Goal: Information Seeking & Learning: Learn about a topic

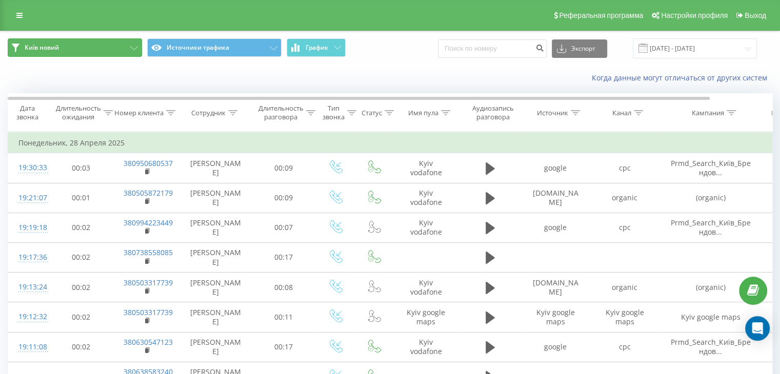
click at [89, 43] on button "Київ новий" at bounding box center [75, 47] width 134 height 18
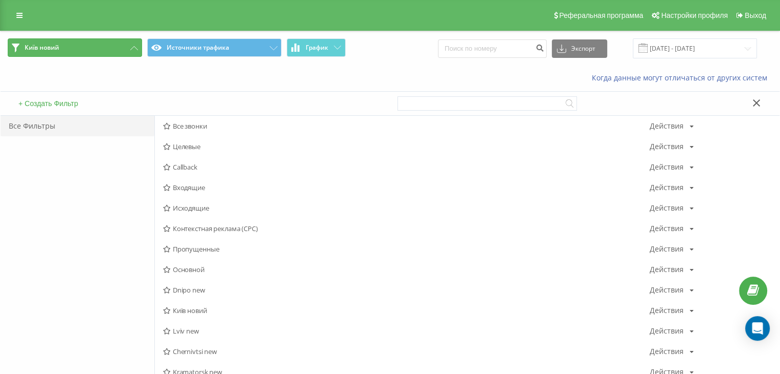
click at [89, 43] on button "Київ новий" at bounding box center [75, 47] width 134 height 18
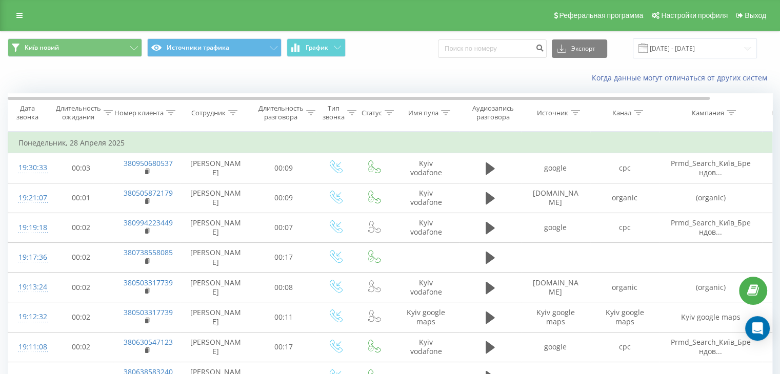
click at [351, 37] on div "Київ новий Источники трафика График Экспорт .csv .xls .xlsx [DATE] - [DATE]" at bounding box center [390, 48] width 779 height 34
click at [327, 51] on span "График" at bounding box center [317, 47] width 23 height 7
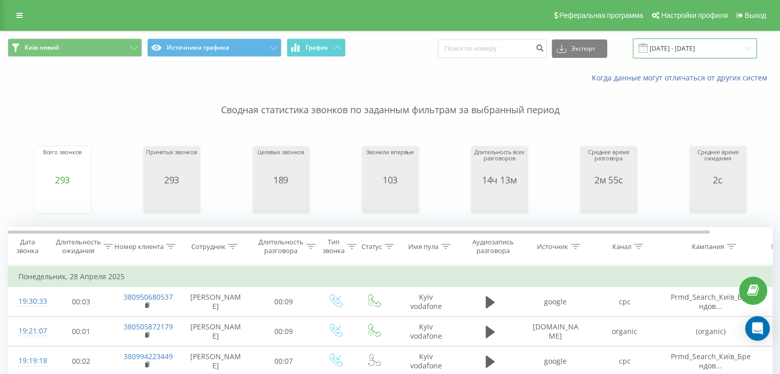
click at [708, 54] on input "[DATE] - [DATE]" at bounding box center [695, 48] width 124 height 20
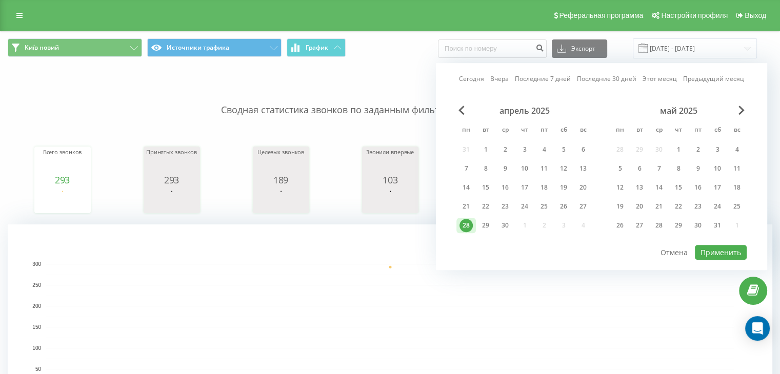
click at [735, 111] on div "май 2025" at bounding box center [678, 111] width 136 height 10
click at [744, 108] on span "Next Month" at bounding box center [741, 110] width 6 height 9
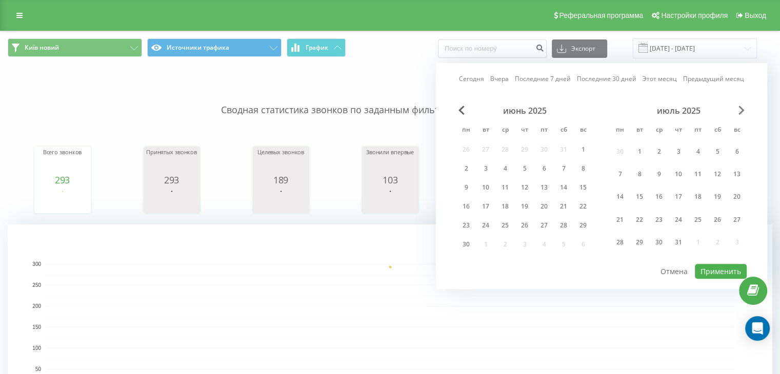
click at [744, 108] on span "Next Month" at bounding box center [741, 110] width 6 height 9
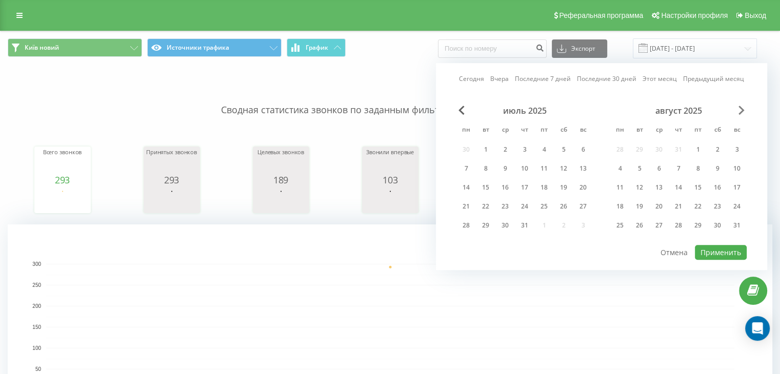
click at [744, 108] on span "Next Month" at bounding box center [741, 110] width 6 height 9
click at [529, 186] on div "18" at bounding box center [524, 187] width 13 height 13
drag, startPoint x: 747, startPoint y: 255, endPoint x: 742, endPoint y: 251, distance: 5.5
click at [744, 253] on div "Сегодня Вчера Последние 7 дней Последние 30 дней Этот месяц Предыдущий месяц се…" at bounding box center [601, 166] width 331 height 207
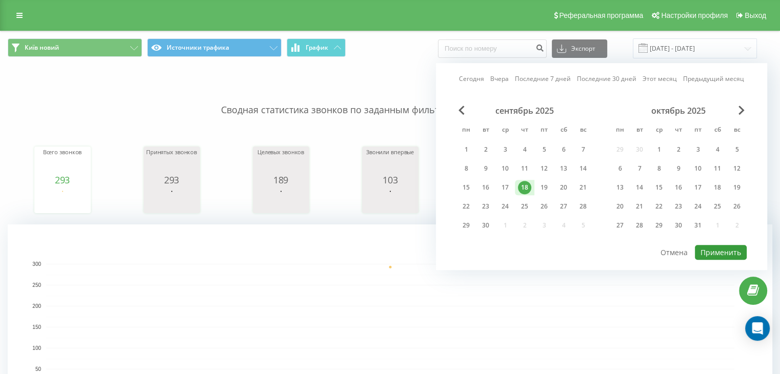
click at [715, 249] on button "Применить" at bounding box center [721, 252] width 52 height 15
type input "[DATE] - [DATE]"
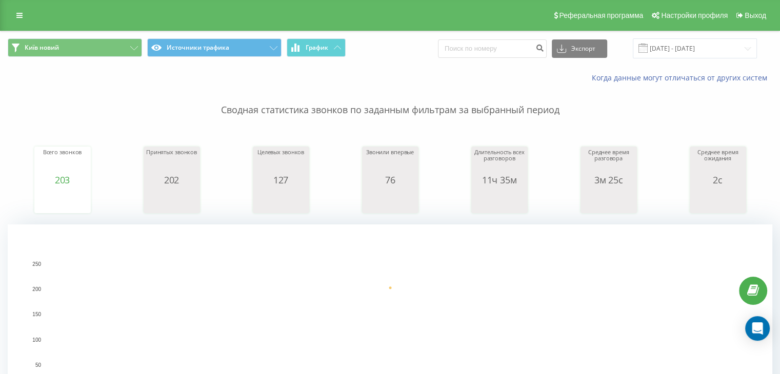
scroll to position [342, 0]
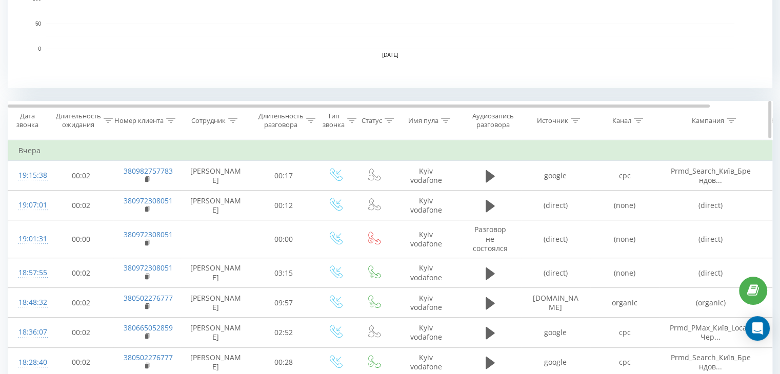
click at [636, 120] on icon at bounding box center [638, 120] width 9 height 5
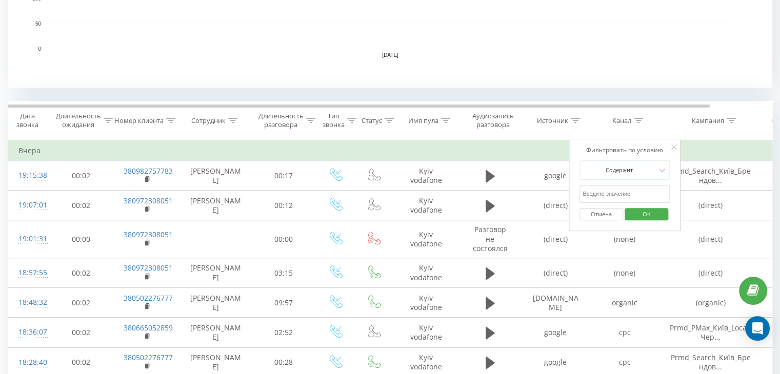
click at [614, 197] on input "text" at bounding box center [624, 194] width 90 height 18
type input "cpc"
click at [640, 213] on span "OK" at bounding box center [646, 214] width 29 height 16
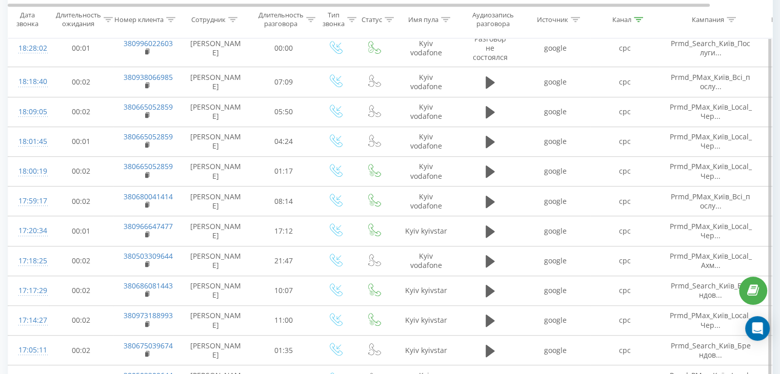
scroll to position [684, 0]
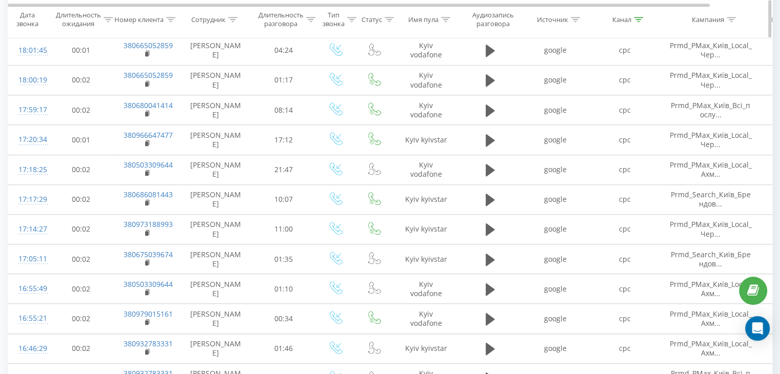
click at [639, 21] on icon at bounding box center [638, 18] width 9 height 5
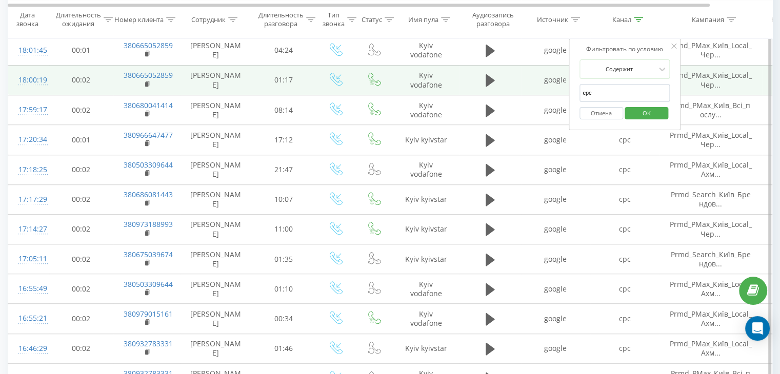
drag, startPoint x: 607, startPoint y: 84, endPoint x: 563, endPoint y: 85, distance: 44.1
click at [563, 85] on table "Фильтровать по условию Равно Отмена OK Фильтровать по условию Содержит Отмена O…" at bounding box center [424, 184] width 832 height 775
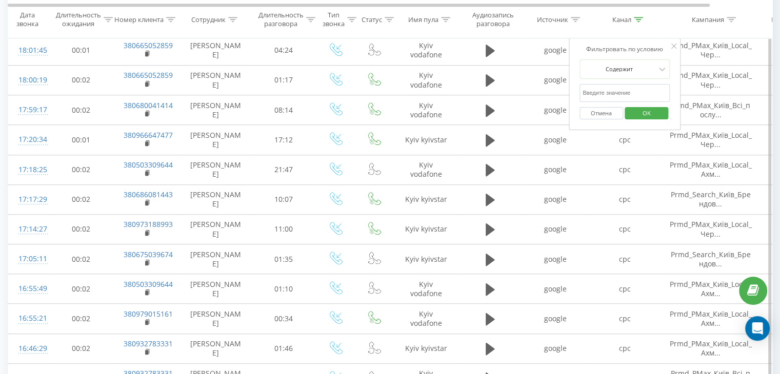
click at [621, 97] on input "text" at bounding box center [624, 93] width 90 height 18
type input "google maps"
click at [634, 114] on span "OK" at bounding box center [646, 113] width 29 height 16
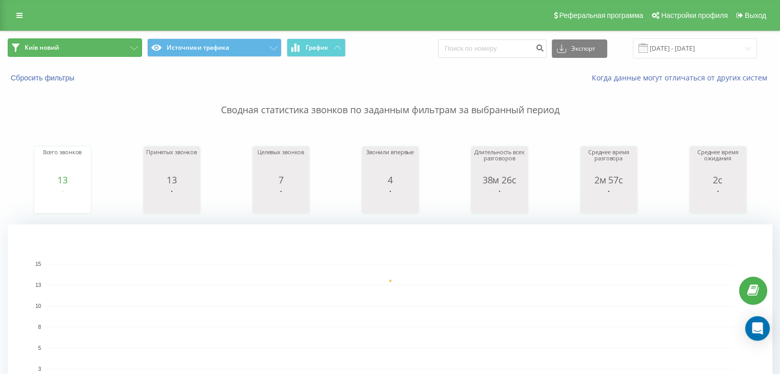
click at [101, 52] on button "Київ новий" at bounding box center [75, 47] width 134 height 18
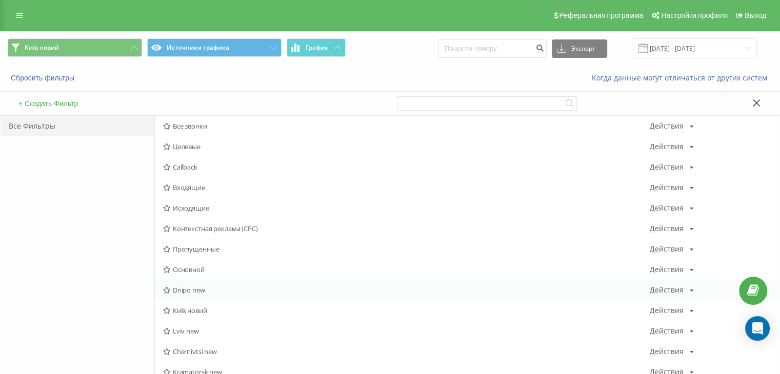
click at [183, 292] on span "Dnipo new" at bounding box center [406, 290] width 487 height 7
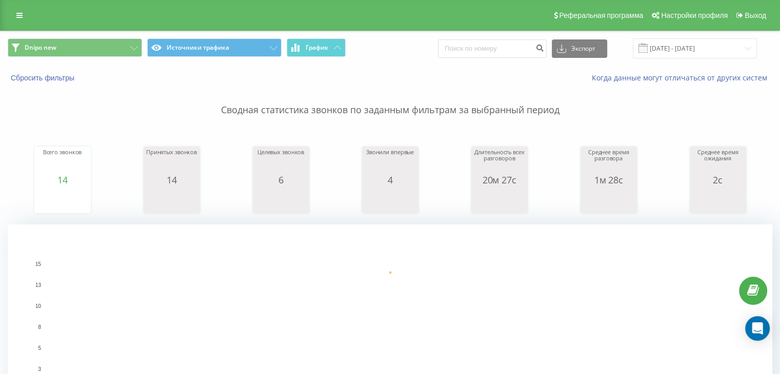
scroll to position [342, 0]
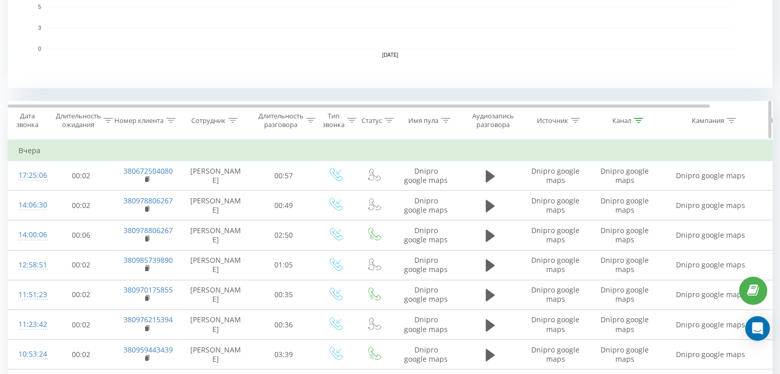
click at [638, 118] on icon at bounding box center [638, 120] width 9 height 5
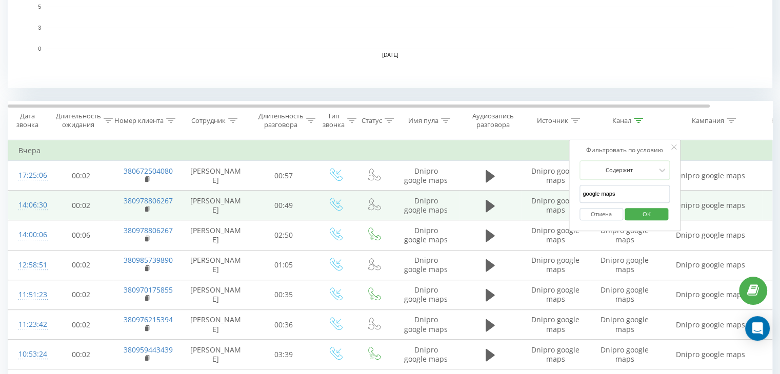
drag, startPoint x: 623, startPoint y: 191, endPoint x: 529, endPoint y: 191, distance: 94.4
click at [529, 191] on table "Фильтровать по условию Равно Отмена OK Фильтровать по условию Содержит Отмена O…" at bounding box center [424, 358] width 832 height 439
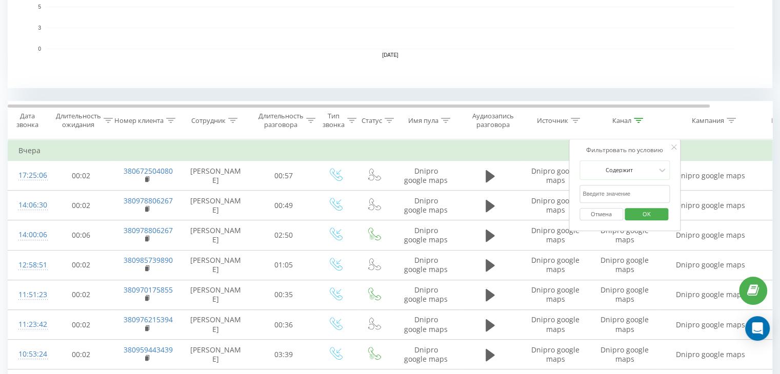
click at [614, 191] on input "text" at bounding box center [624, 194] width 90 height 18
type input "cpc"
click at [638, 210] on span "OK" at bounding box center [646, 214] width 29 height 16
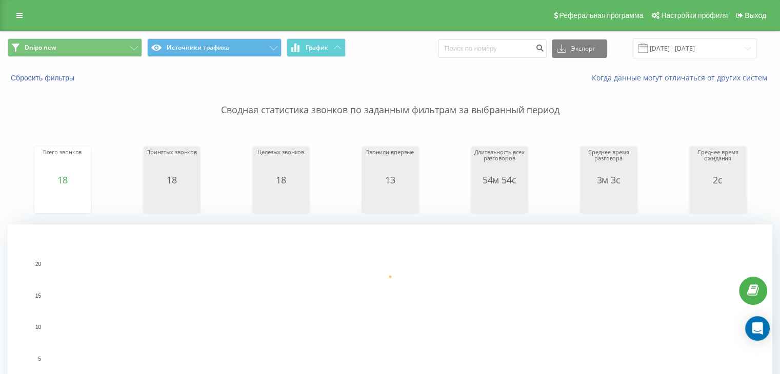
scroll to position [342, 0]
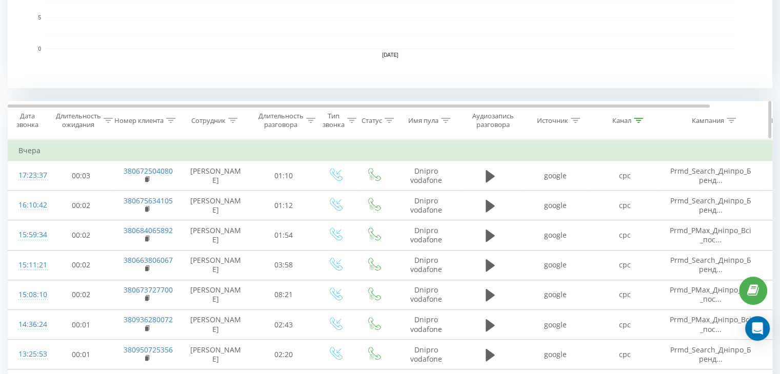
click at [637, 124] on div at bounding box center [638, 120] width 9 height 9
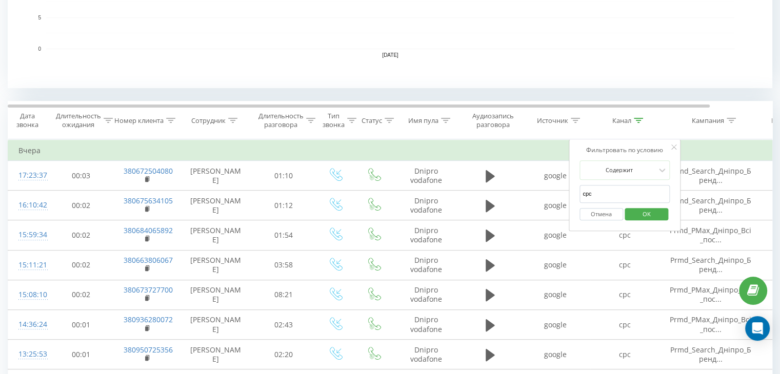
click at [612, 213] on button "Отмена" at bounding box center [601, 214] width 44 height 13
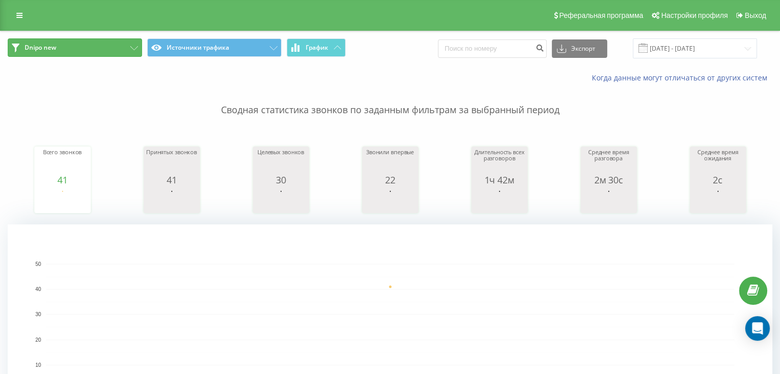
click at [95, 46] on button "Dnipo new" at bounding box center [75, 47] width 134 height 18
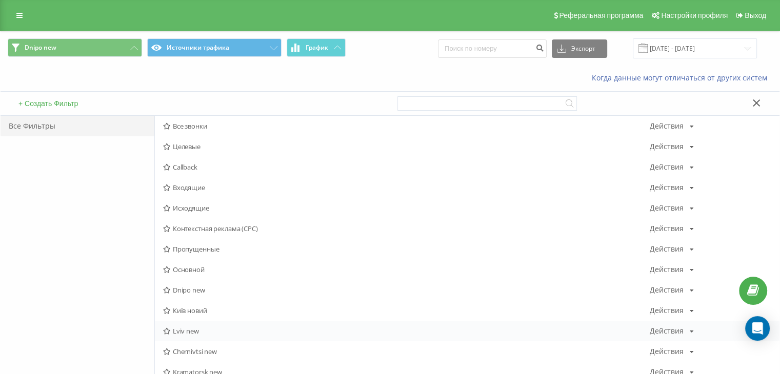
click at [172, 330] on span "Lviv new" at bounding box center [406, 331] width 487 height 7
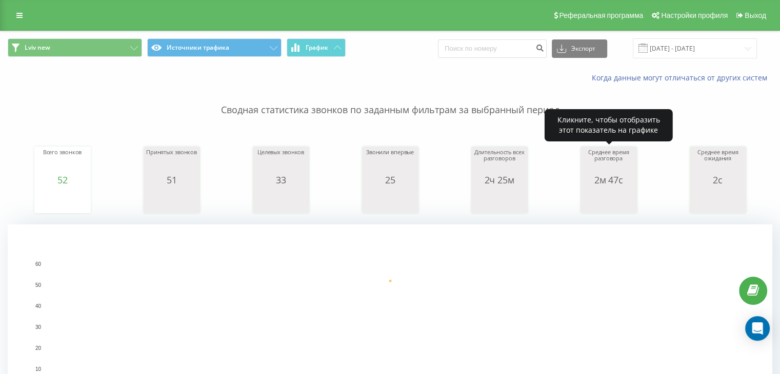
scroll to position [342, 0]
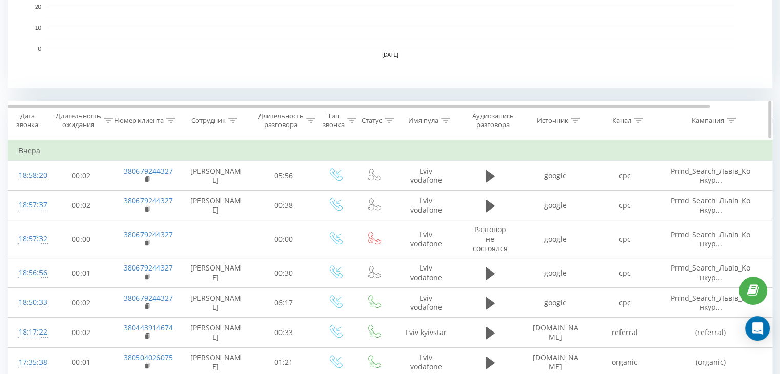
click at [640, 116] on div at bounding box center [638, 120] width 9 height 9
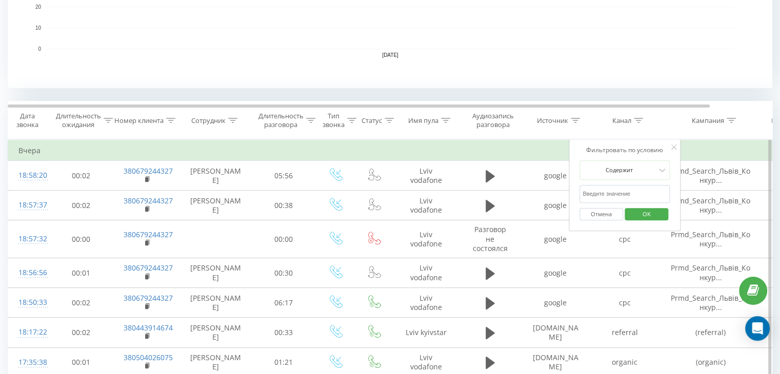
click at [637, 201] on input "text" at bounding box center [624, 194] width 90 height 18
type input "cpc"
click at [640, 214] on span "OK" at bounding box center [646, 214] width 29 height 16
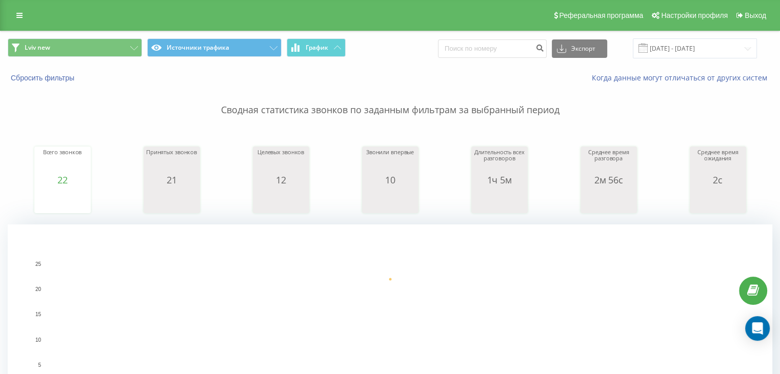
scroll to position [342, 0]
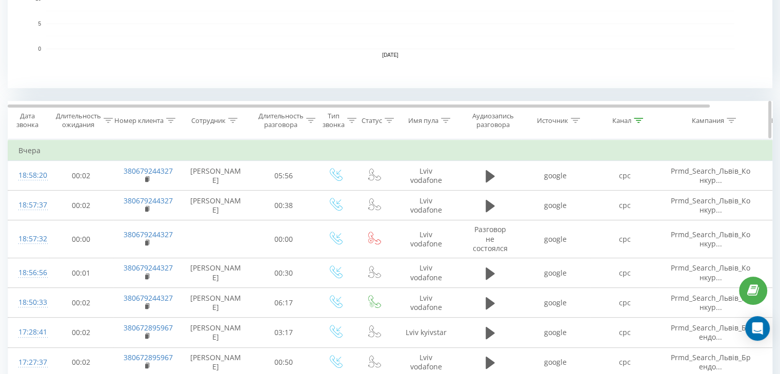
click at [631, 124] on div "Канал" at bounding box center [621, 120] width 19 height 9
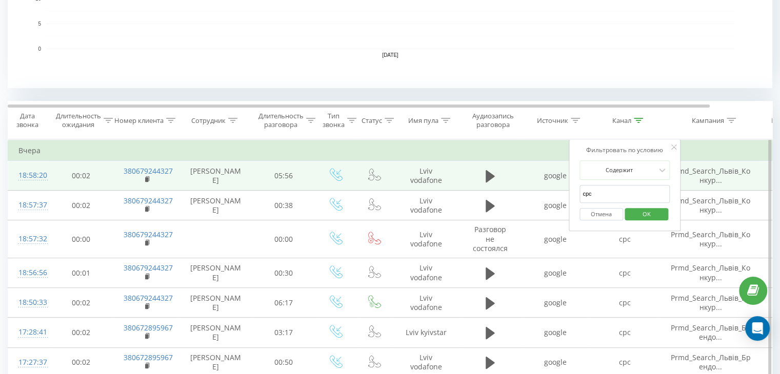
drag, startPoint x: 613, startPoint y: 188, endPoint x: 552, endPoint y: 186, distance: 60.5
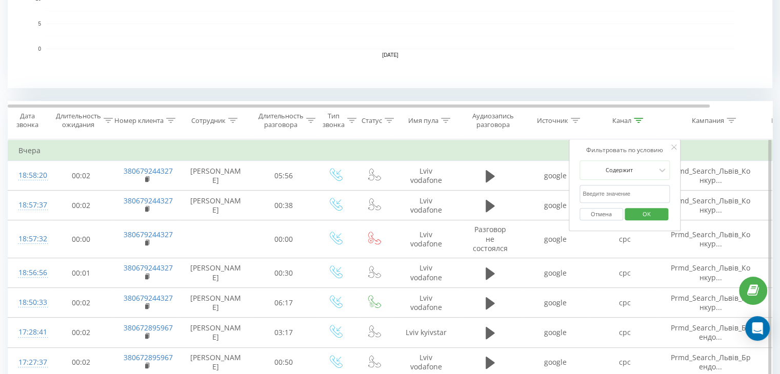
click at [593, 196] on input "text" at bounding box center [624, 194] width 90 height 18
type input "google maps"
click at [645, 210] on span "OK" at bounding box center [646, 214] width 29 height 16
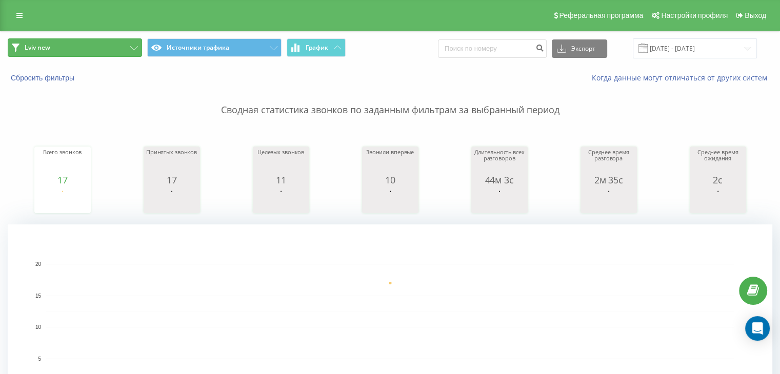
click at [64, 44] on button "Lviv new" at bounding box center [75, 47] width 134 height 18
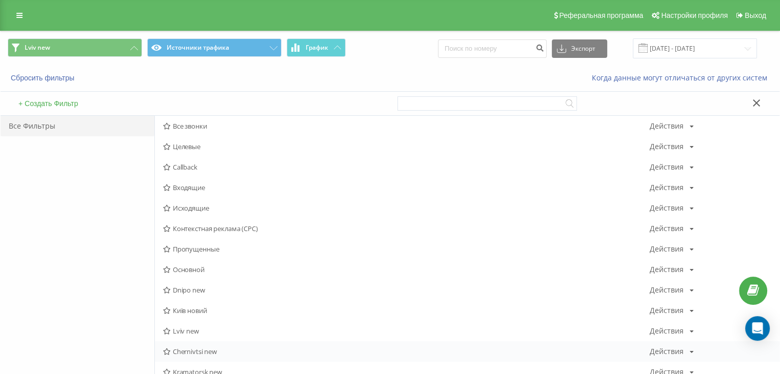
click at [188, 345] on div "Chernivtsi new Действия Редактировать Копировать Удалить По умолчанию Поделиться" at bounding box center [467, 352] width 625 height 21
click at [188, 349] on span "Chernivtsi new" at bounding box center [406, 351] width 487 height 7
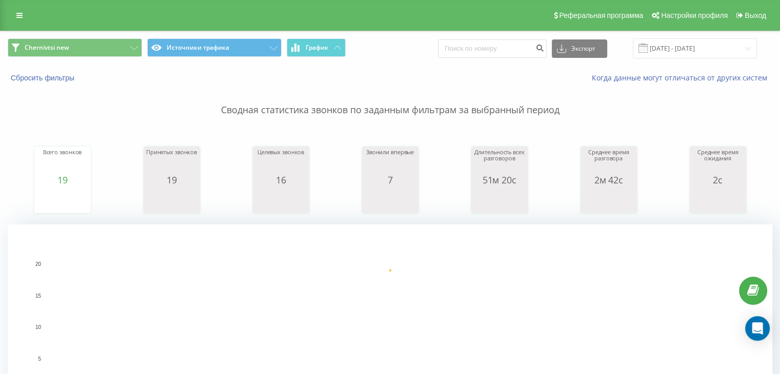
scroll to position [342, 0]
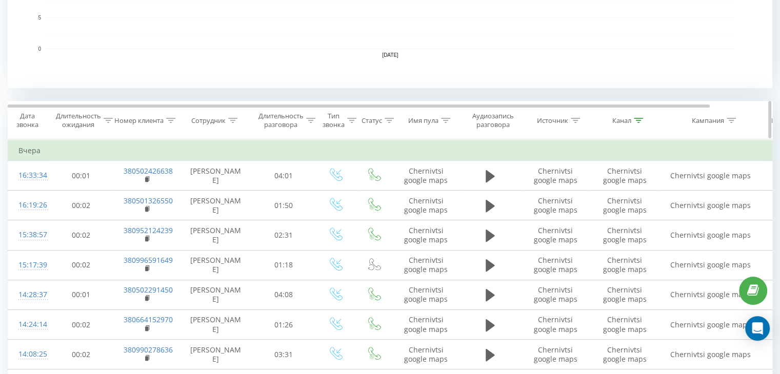
click at [634, 122] on icon at bounding box center [638, 120] width 9 height 5
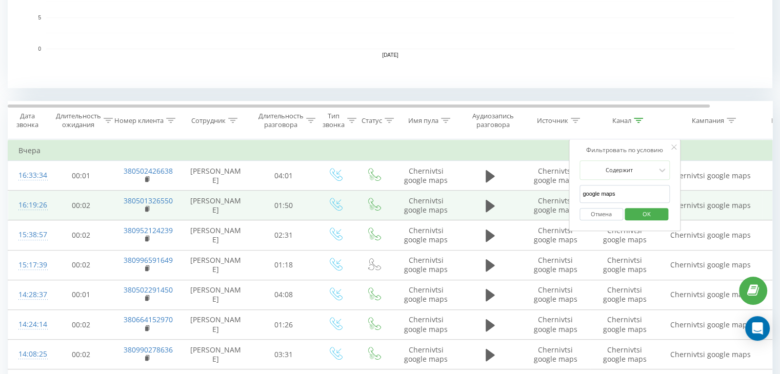
drag, startPoint x: 621, startPoint y: 195, endPoint x: 533, endPoint y: 190, distance: 88.9
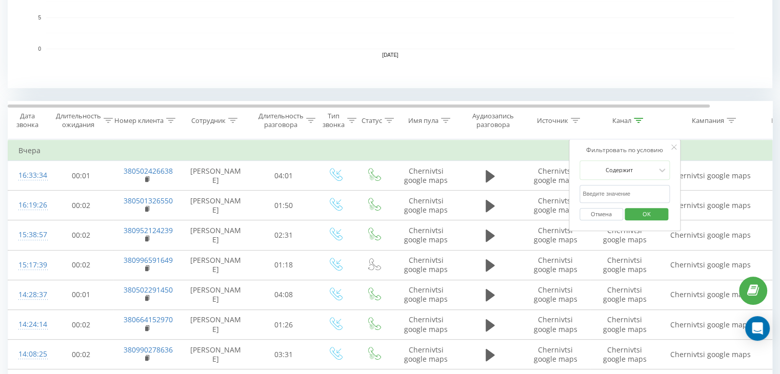
click at [614, 197] on input "text" at bounding box center [624, 194] width 90 height 18
type input "cpc"
click at [646, 210] on span "OK" at bounding box center [646, 214] width 29 height 16
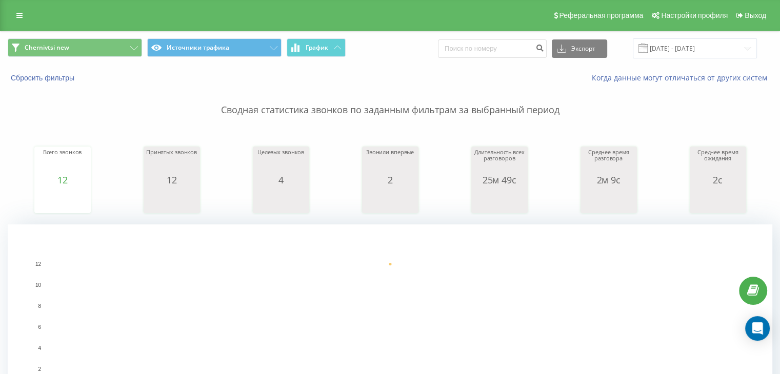
scroll to position [342, 0]
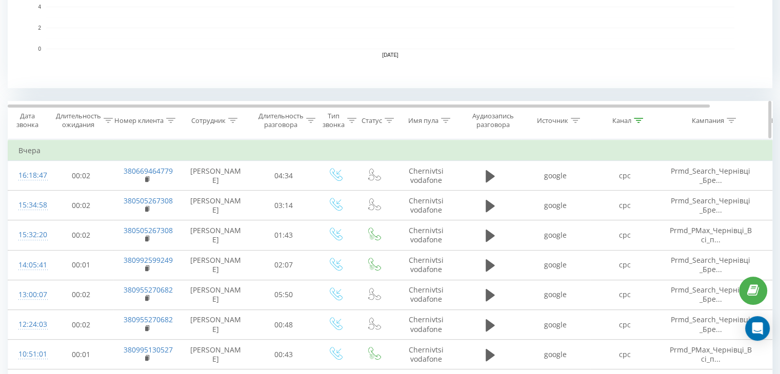
click at [644, 112] on th "Канал" at bounding box center [624, 121] width 69 height 38
click at [634, 122] on icon at bounding box center [638, 120] width 9 height 5
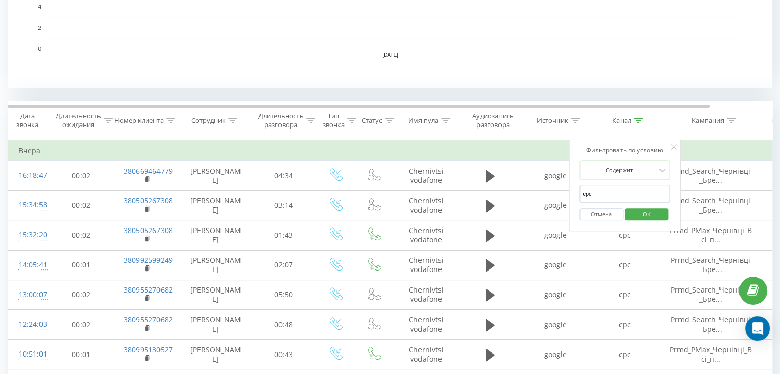
click at [606, 212] on button "Отмена" at bounding box center [601, 214] width 44 height 13
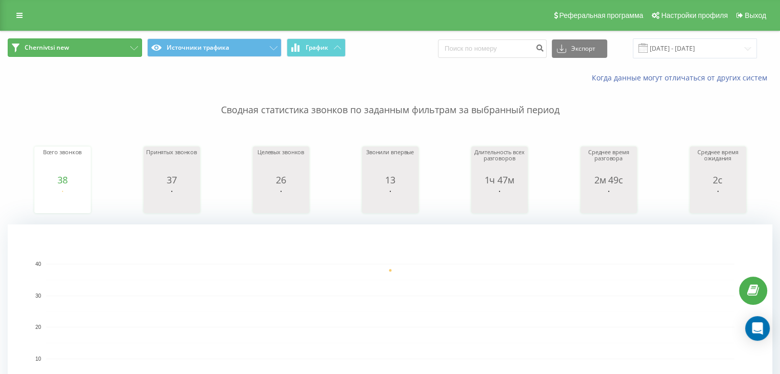
click at [41, 52] on button "Chernivtsi new" at bounding box center [75, 47] width 134 height 18
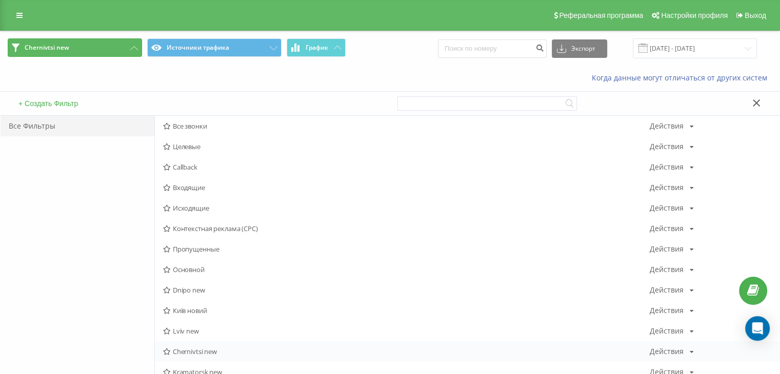
scroll to position [342, 0]
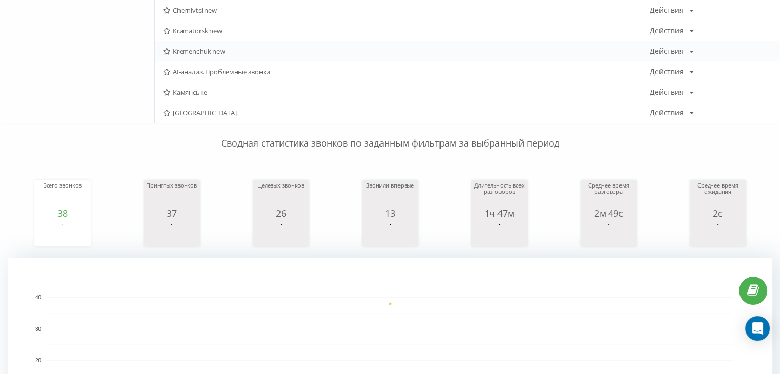
click at [194, 50] on span "Kremenchuk new" at bounding box center [406, 51] width 487 height 7
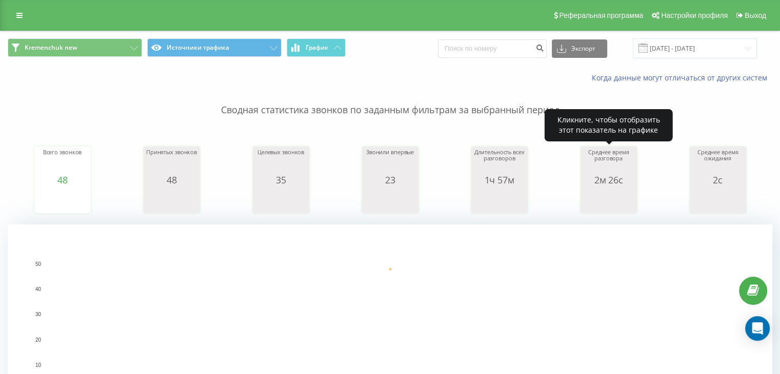
scroll to position [342, 0]
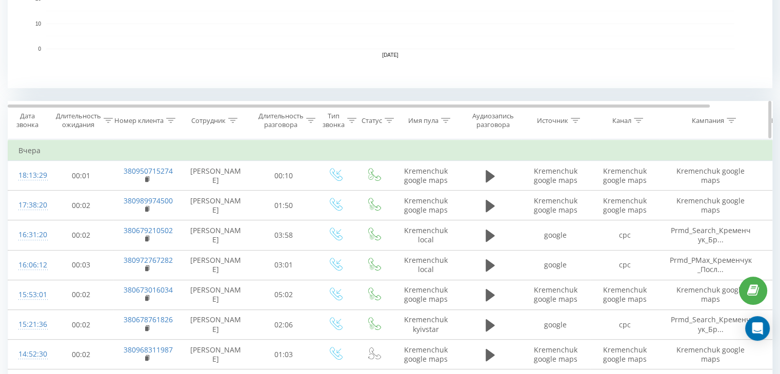
click at [638, 116] on div at bounding box center [638, 120] width 9 height 9
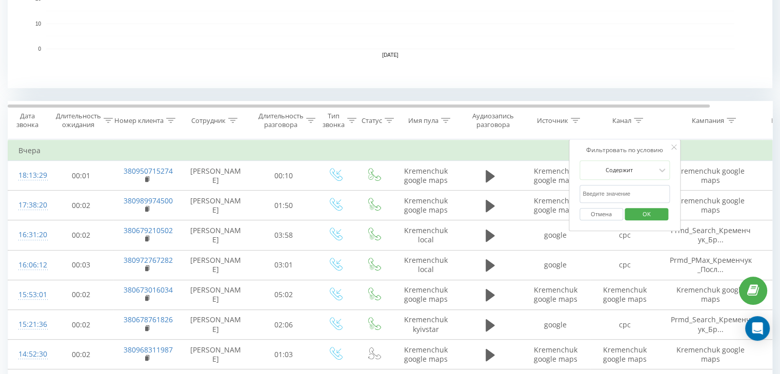
click at [619, 191] on input "text" at bounding box center [624, 194] width 90 height 18
type input "cpc"
click at [633, 214] on span "OK" at bounding box center [646, 214] width 29 height 16
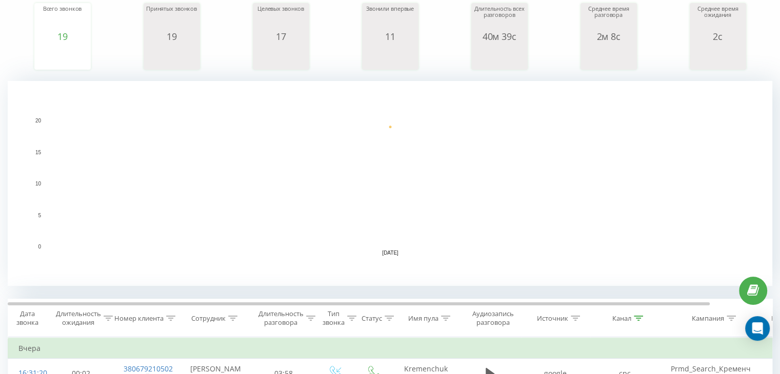
scroll to position [485, 0]
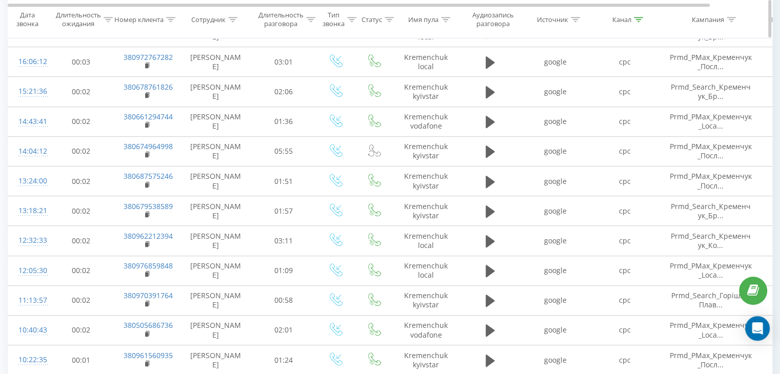
click at [634, 19] on icon at bounding box center [638, 18] width 9 height 5
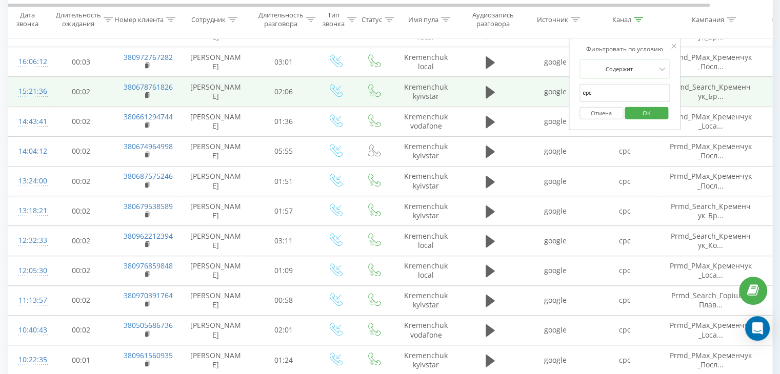
drag, startPoint x: 601, startPoint y: 96, endPoint x: 544, endPoint y: 93, distance: 57.5
click at [544, 93] on table "Фильтровать по условию Равно Отмена OK Фильтровать по условию Содержит Отмена O…" at bounding box center [424, 290] width 832 height 589
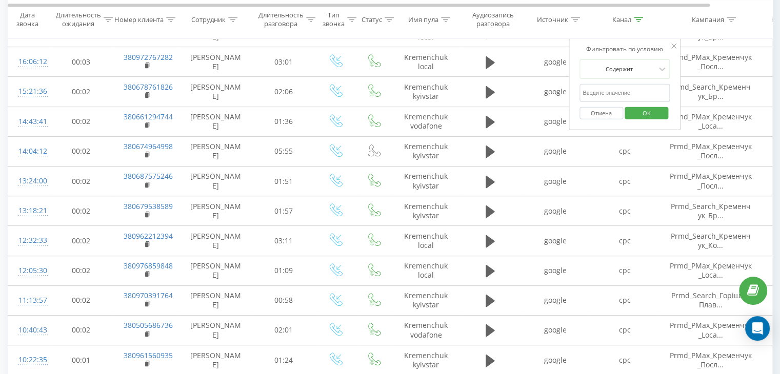
click at [591, 88] on input "text" at bounding box center [624, 93] width 90 height 18
type input "google maps"
click at [644, 109] on span "OK" at bounding box center [646, 113] width 29 height 16
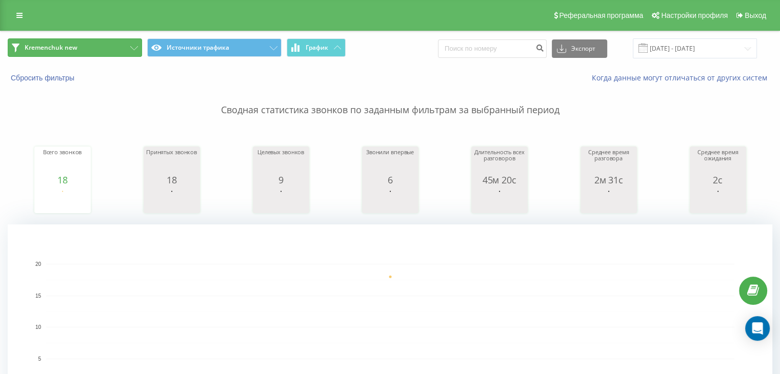
click at [87, 49] on button "Kremenchuk new" at bounding box center [75, 47] width 134 height 18
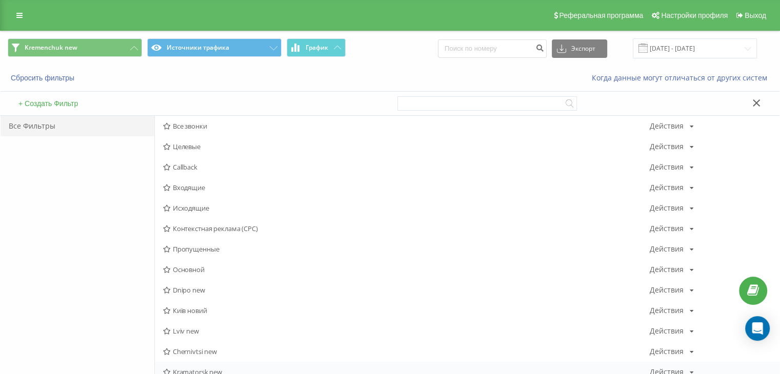
click at [176, 367] on div "Kramatorsk new Действия Редактировать Копировать Удалить По умолчанию Поделиться" at bounding box center [467, 372] width 625 height 21
click at [176, 370] on span "Kramatorsk new" at bounding box center [406, 372] width 487 height 7
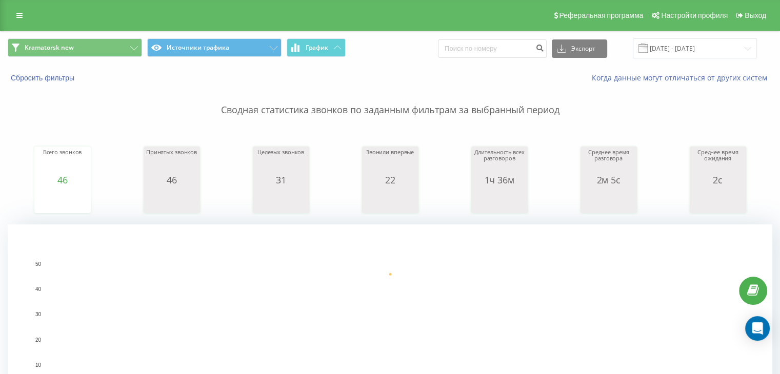
scroll to position [342, 0]
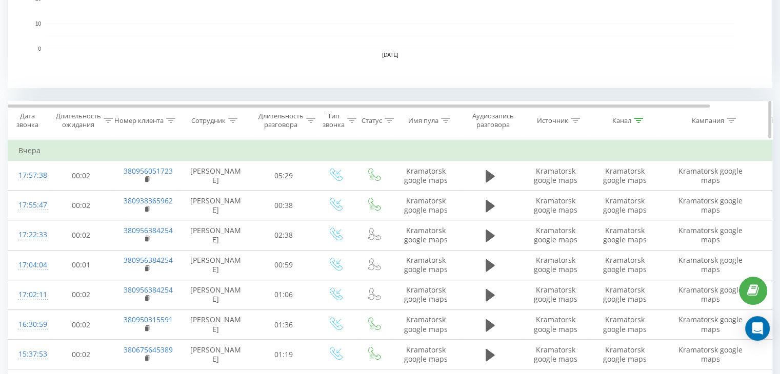
click at [637, 123] on div at bounding box center [638, 120] width 9 height 9
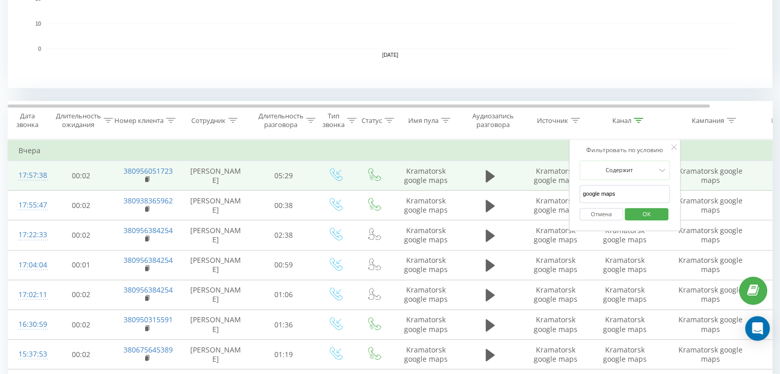
drag, startPoint x: 626, startPoint y: 188, endPoint x: 540, endPoint y: 188, distance: 85.1
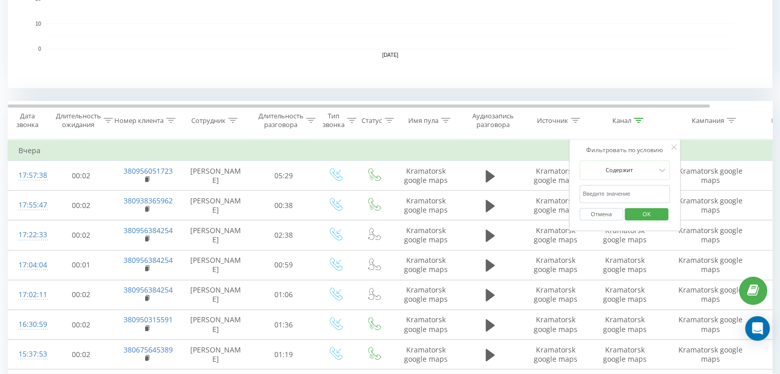
click at [648, 189] on input "text" at bounding box center [624, 194] width 90 height 18
type input "cpc"
click at [639, 209] on span "OK" at bounding box center [646, 214] width 29 height 16
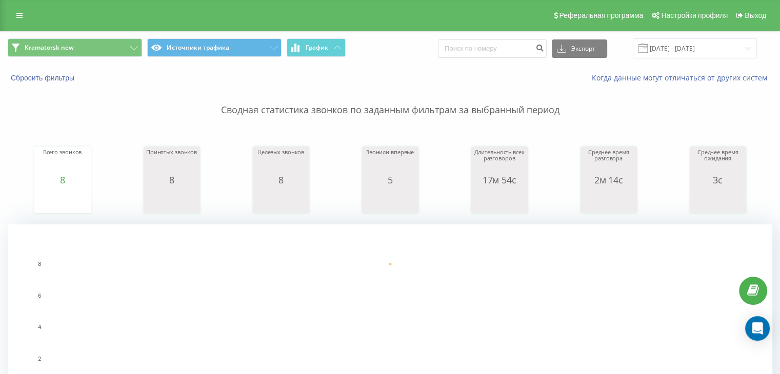
scroll to position [342, 0]
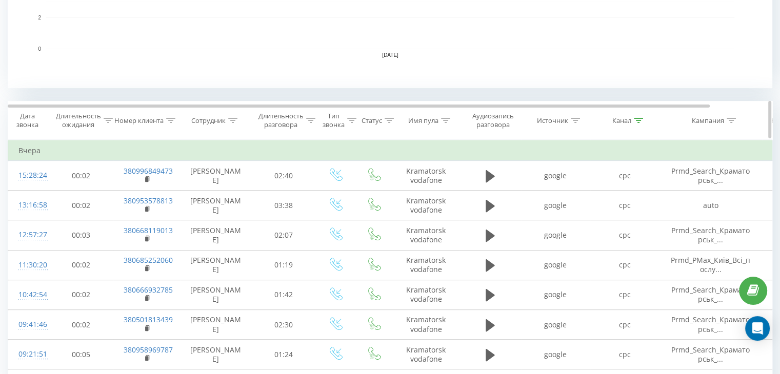
click at [638, 118] on icon at bounding box center [638, 120] width 9 height 5
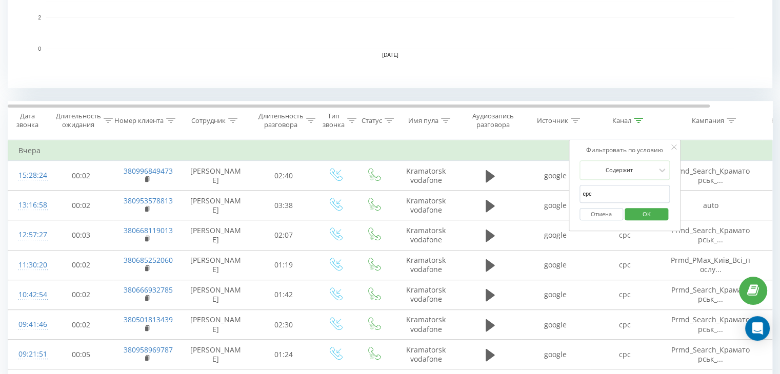
click at [595, 212] on button "Отмена" at bounding box center [601, 214] width 44 height 13
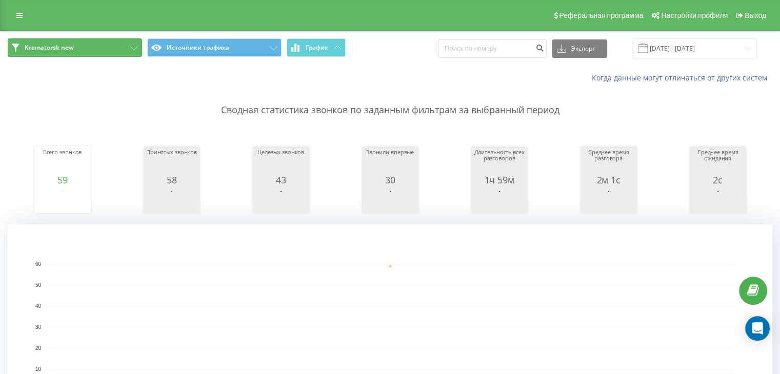
click at [72, 44] on span "Kramatorsk new" at bounding box center [49, 48] width 49 height 8
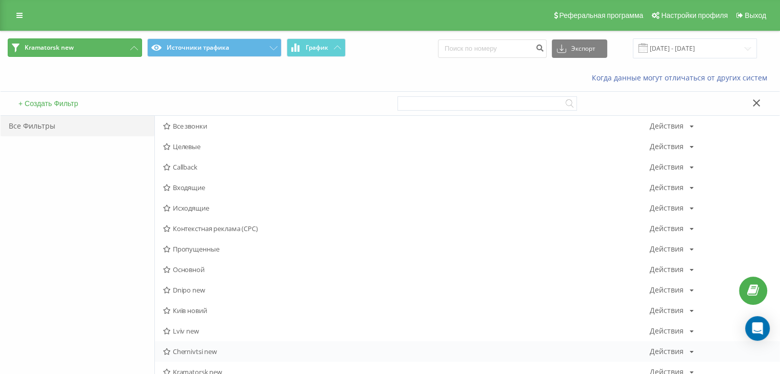
scroll to position [342, 0]
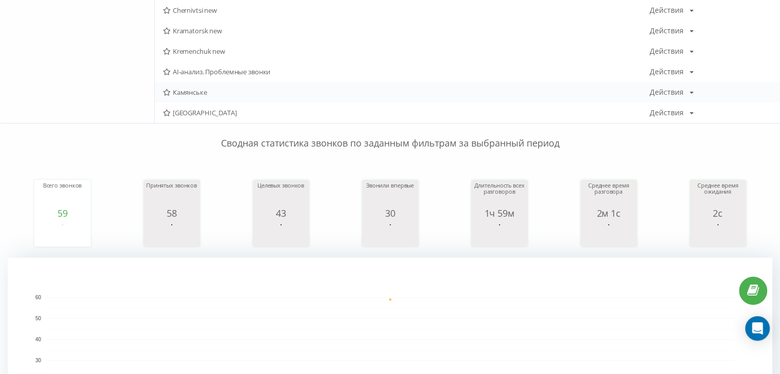
click at [190, 89] on span "Камянське" at bounding box center [406, 92] width 487 height 7
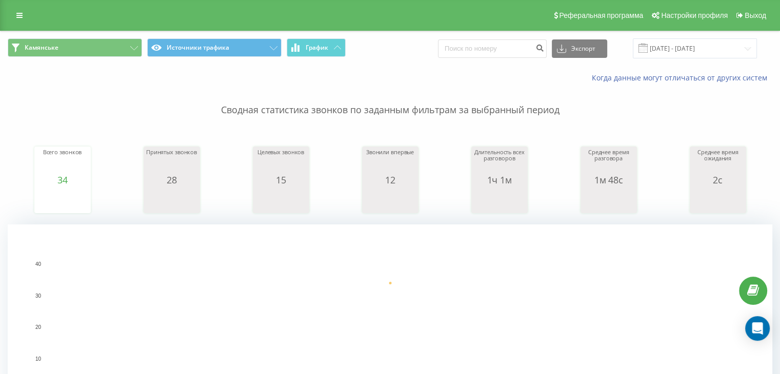
scroll to position [342, 0]
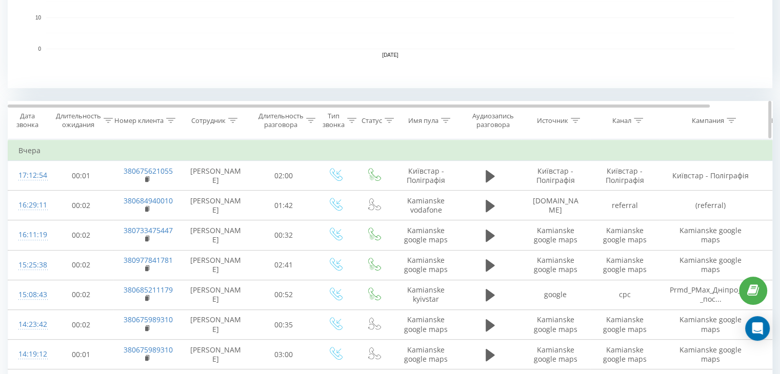
click at [638, 118] on icon at bounding box center [638, 120] width 9 height 5
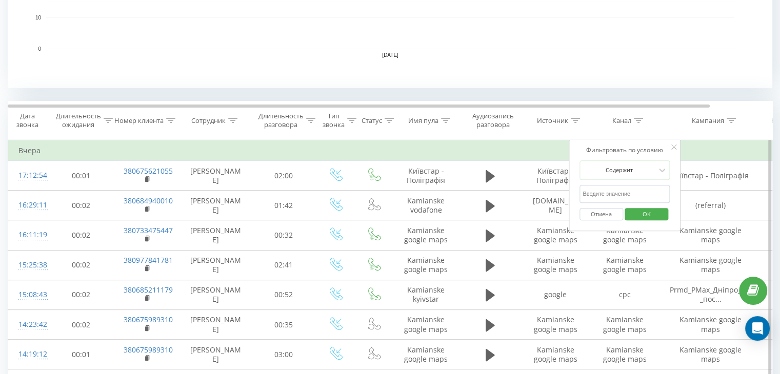
click at [629, 193] on input "text" at bounding box center [624, 194] width 90 height 18
type input "cpc"
click at [637, 212] on span "OK" at bounding box center [646, 214] width 29 height 16
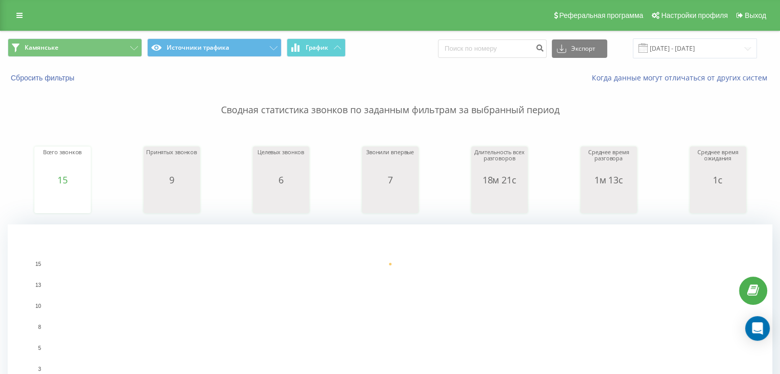
scroll to position [342, 0]
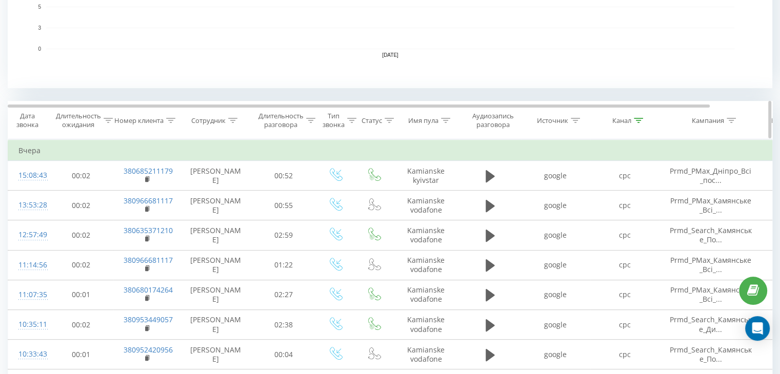
click at [636, 119] on icon at bounding box center [638, 120] width 9 height 5
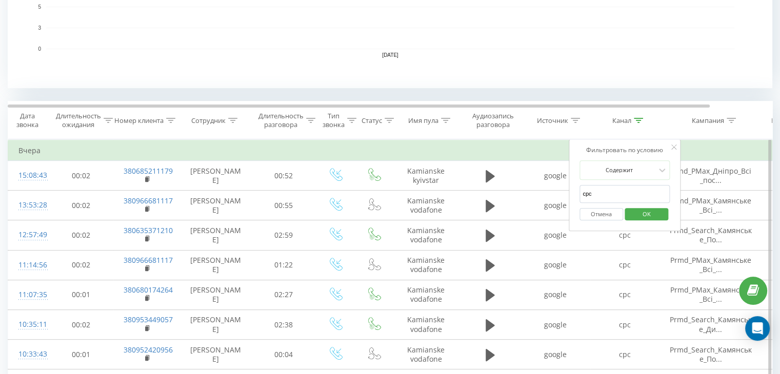
drag, startPoint x: 605, startPoint y: 191, endPoint x: 569, endPoint y: 193, distance: 36.0
click at [569, 193] on div "Фильтровать по условию Содержит cpc Отмена OK" at bounding box center [625, 185] width 112 height 92
click at [596, 190] on input "text" at bounding box center [624, 194] width 90 height 18
type input "google maps"
click at [639, 215] on span "OK" at bounding box center [646, 214] width 29 height 16
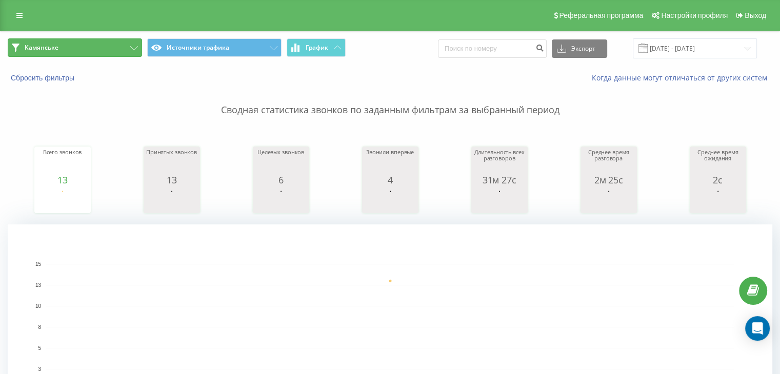
click at [55, 54] on button "Камянське" at bounding box center [75, 47] width 134 height 18
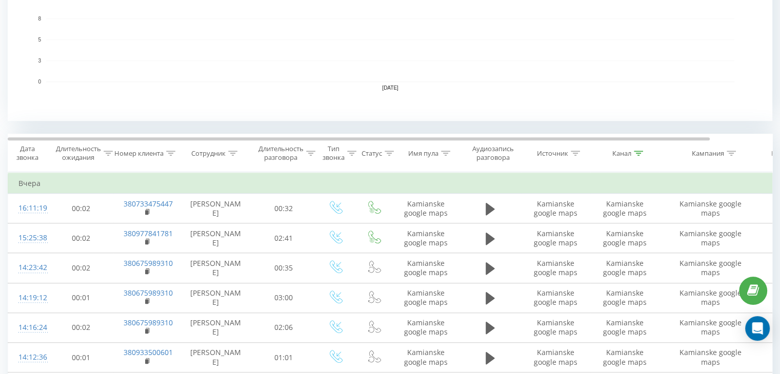
scroll to position [342, 0]
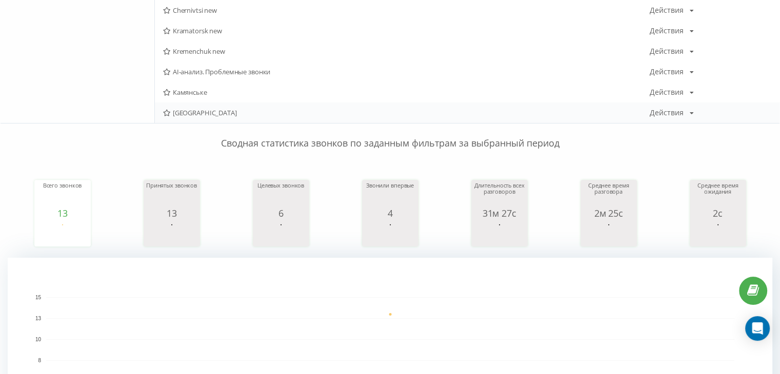
click at [185, 109] on span "[GEOGRAPHIC_DATA]" at bounding box center [406, 112] width 487 height 7
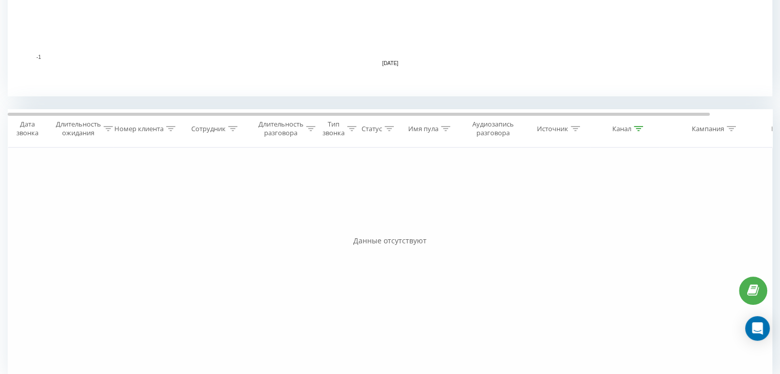
scroll to position [346, 0]
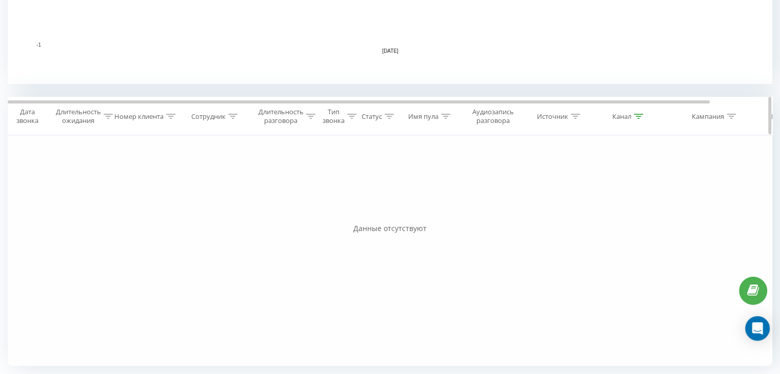
click at [643, 116] on icon at bounding box center [638, 116] width 9 height 5
click at [606, 208] on button "Отмена" at bounding box center [601, 210] width 44 height 13
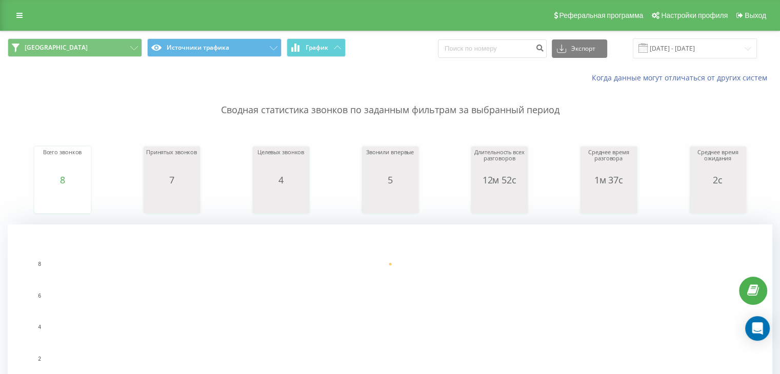
scroll to position [342, 0]
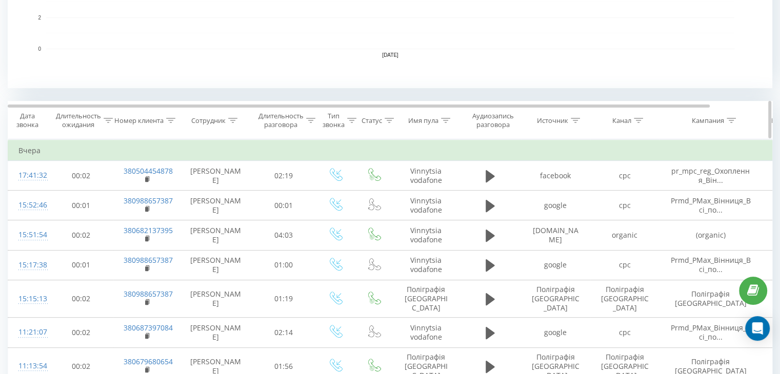
click at [578, 118] on icon at bounding box center [575, 120] width 9 height 5
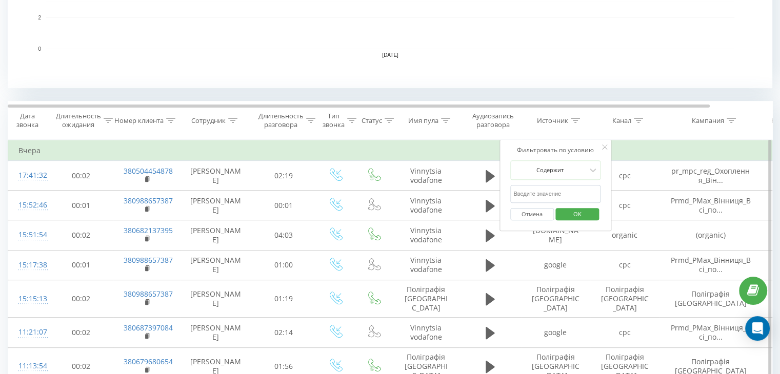
click at [566, 195] on input "text" at bounding box center [555, 194] width 90 height 18
type input "facebook"
click at [574, 214] on span "OK" at bounding box center [577, 214] width 29 height 16
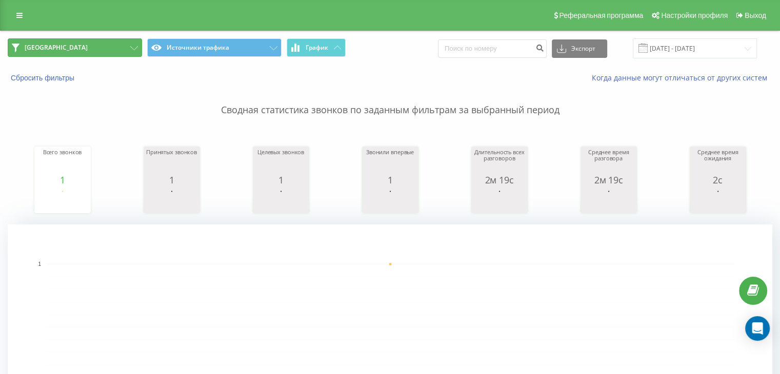
click at [86, 44] on button "[GEOGRAPHIC_DATA]" at bounding box center [75, 47] width 134 height 18
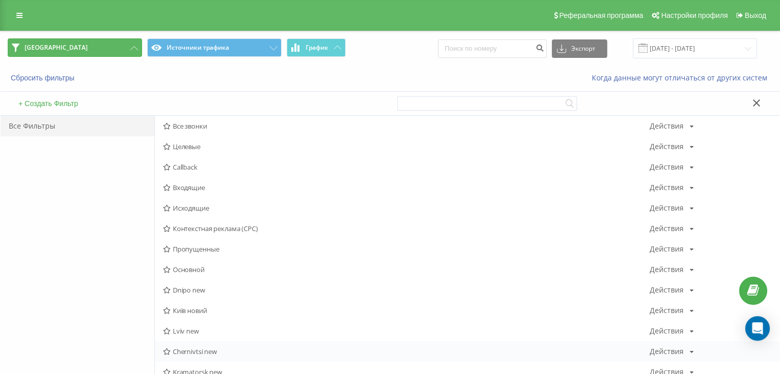
scroll to position [342, 0]
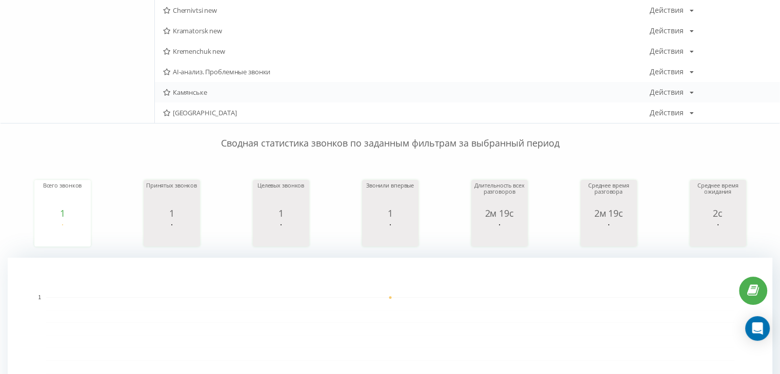
click at [196, 89] on span "Камянське" at bounding box center [406, 92] width 487 height 7
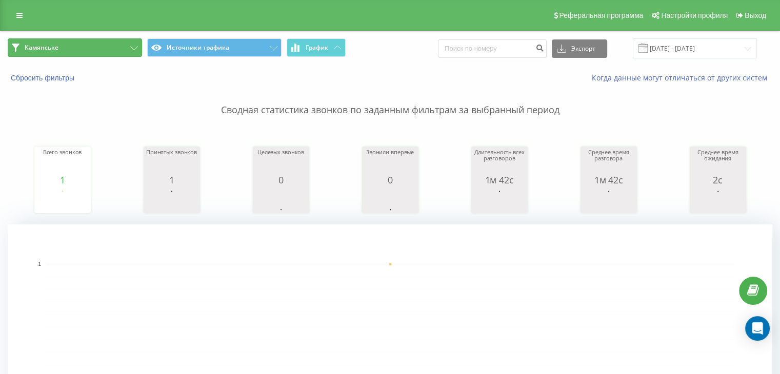
click at [101, 46] on button "Камянське" at bounding box center [75, 47] width 134 height 18
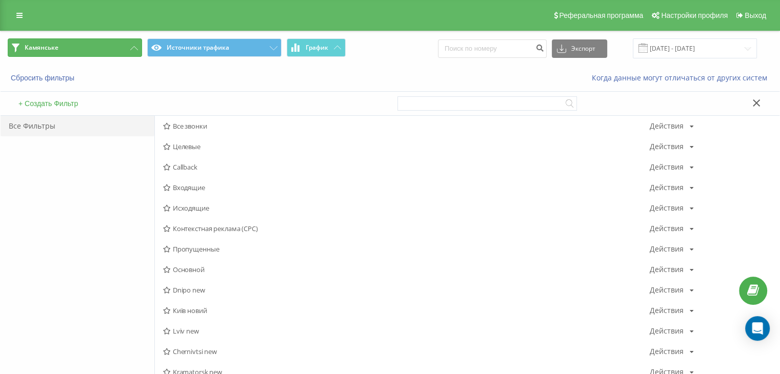
scroll to position [342, 0]
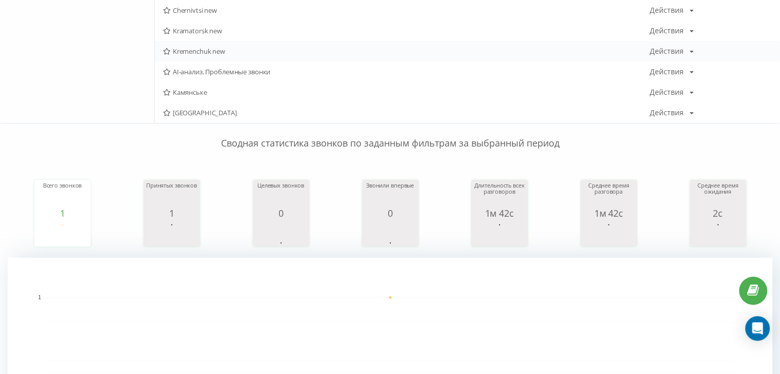
click at [184, 53] on span "Kremenchuk new" at bounding box center [406, 51] width 487 height 7
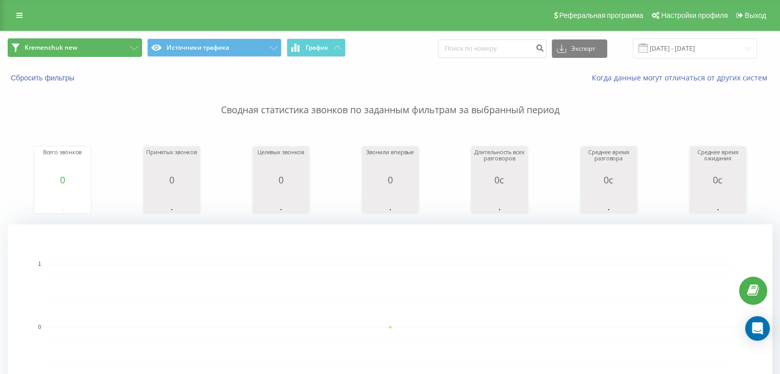
click at [60, 47] on span "Kremenchuk new" at bounding box center [51, 48] width 53 height 8
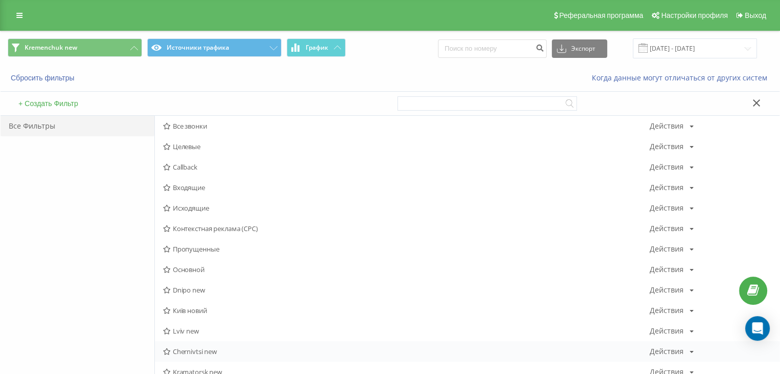
click at [193, 349] on span "Chernivtsi new" at bounding box center [406, 351] width 487 height 7
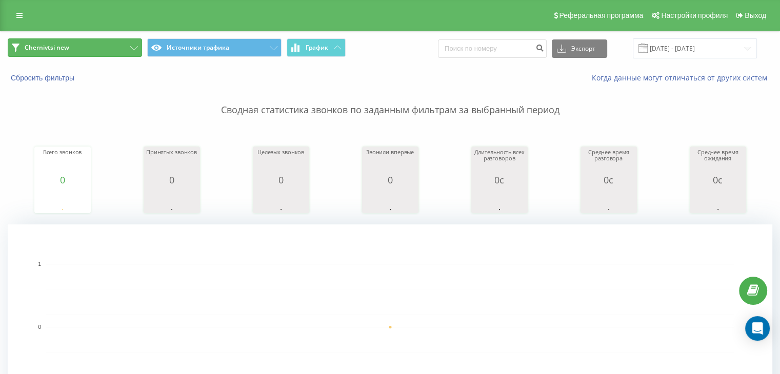
click at [69, 39] on button "Chernivtsi new" at bounding box center [75, 47] width 134 height 18
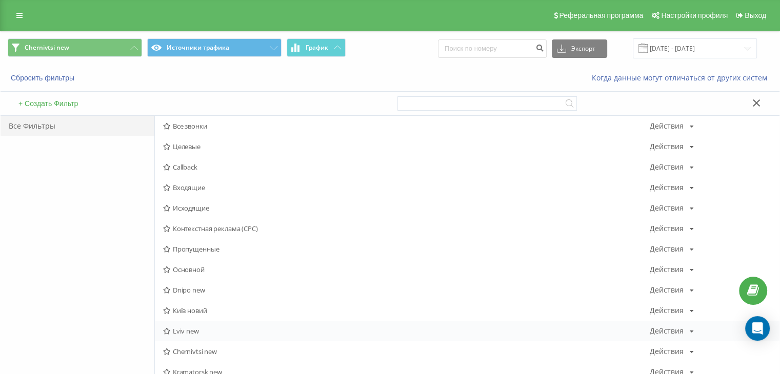
click at [189, 331] on span "Lviv new" at bounding box center [406, 331] width 487 height 7
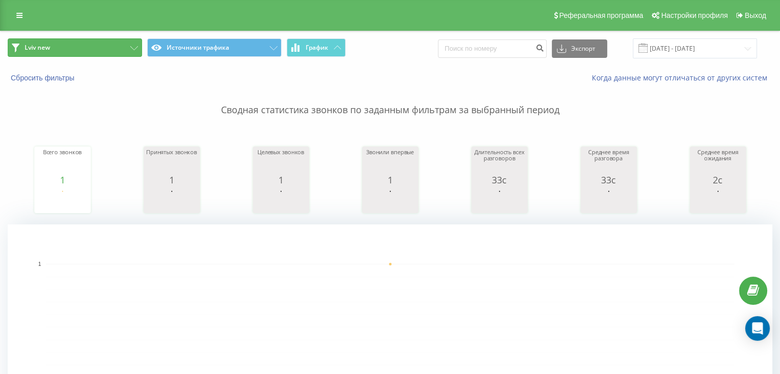
click at [76, 46] on button "Lviv new" at bounding box center [75, 47] width 134 height 18
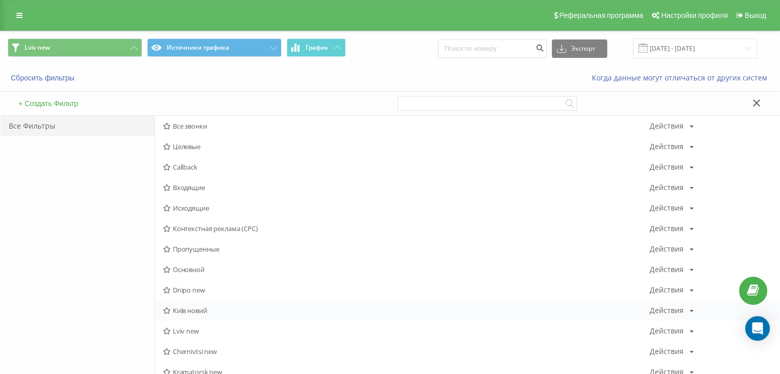
click at [182, 314] on span "Київ новий" at bounding box center [406, 310] width 487 height 7
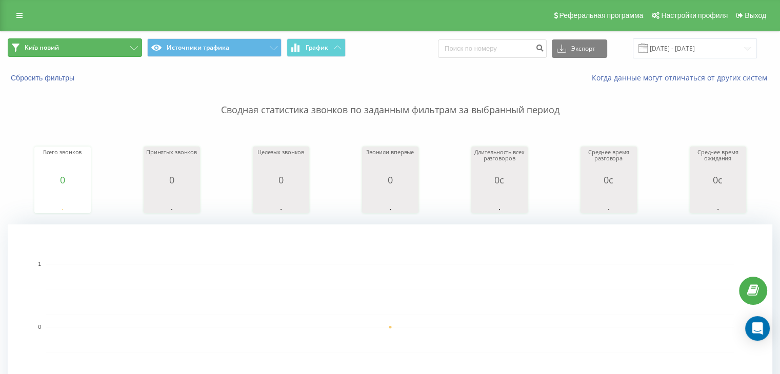
click at [96, 44] on button "Київ новий" at bounding box center [75, 47] width 134 height 18
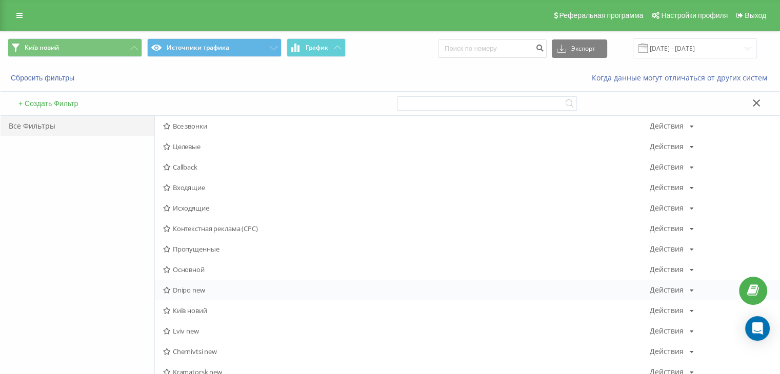
click at [183, 290] on span "Dnipo new" at bounding box center [406, 290] width 487 height 7
